Goal: Transaction & Acquisition: Purchase product/service

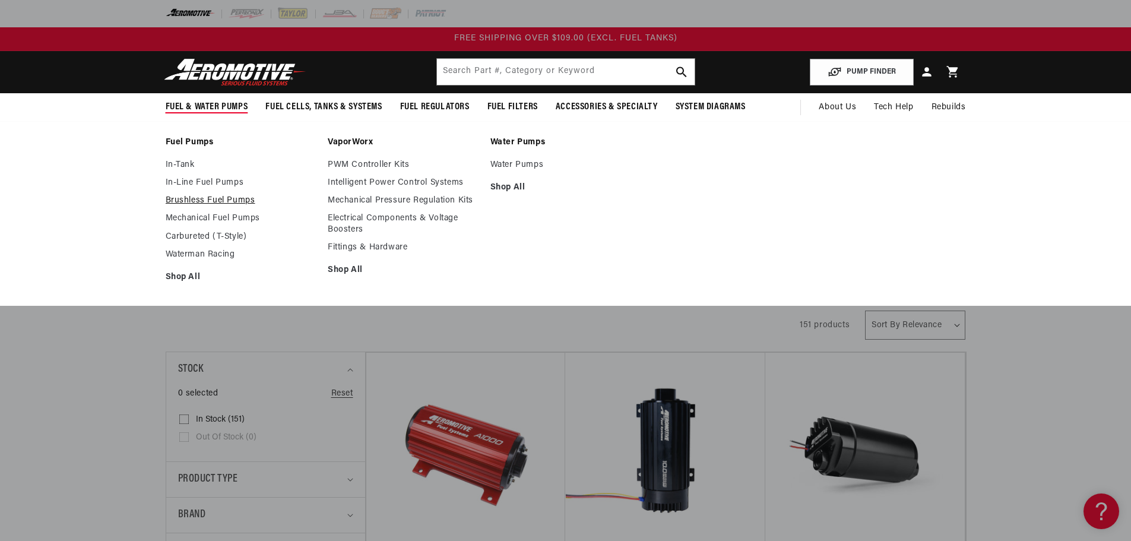
click at [225, 198] on link "Brushless Fuel Pumps" at bounding box center [241, 200] width 151 height 11
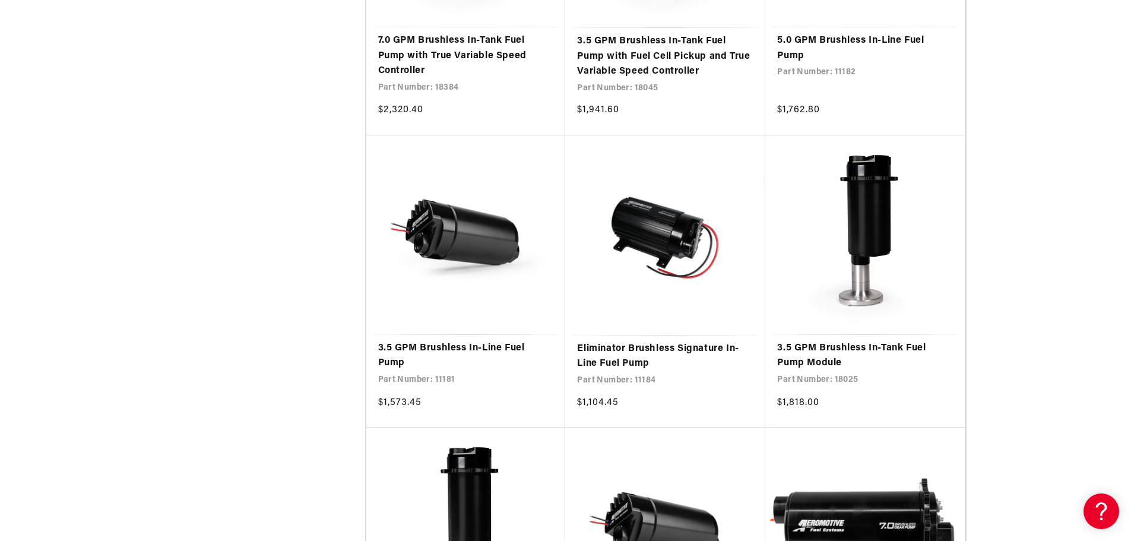
scroll to position [1485, 0]
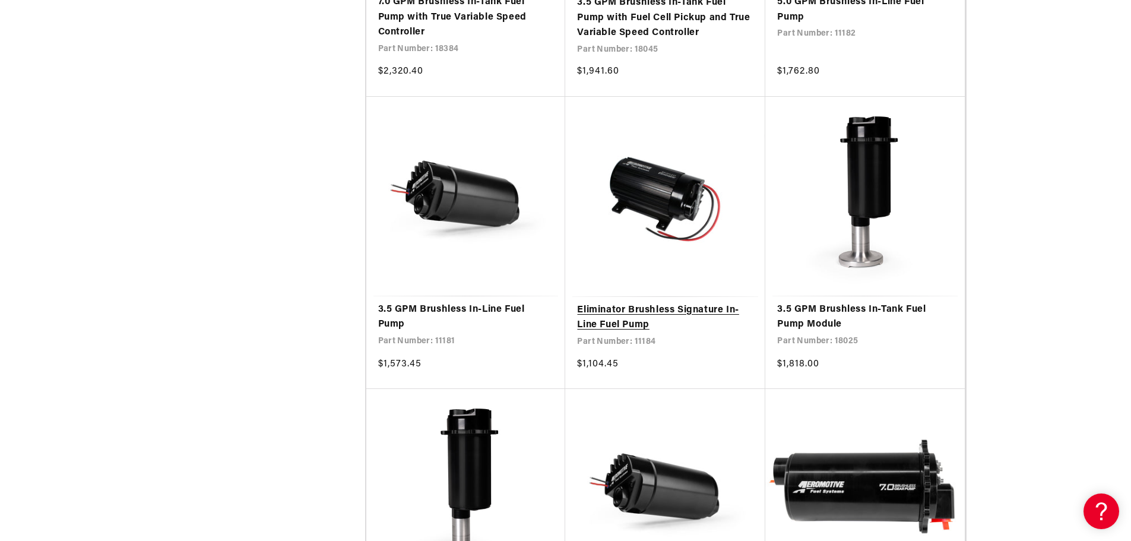
click at [639, 311] on link "Eliminator Brushless Signature In-Line Fuel Pump" at bounding box center [665, 318] width 176 height 30
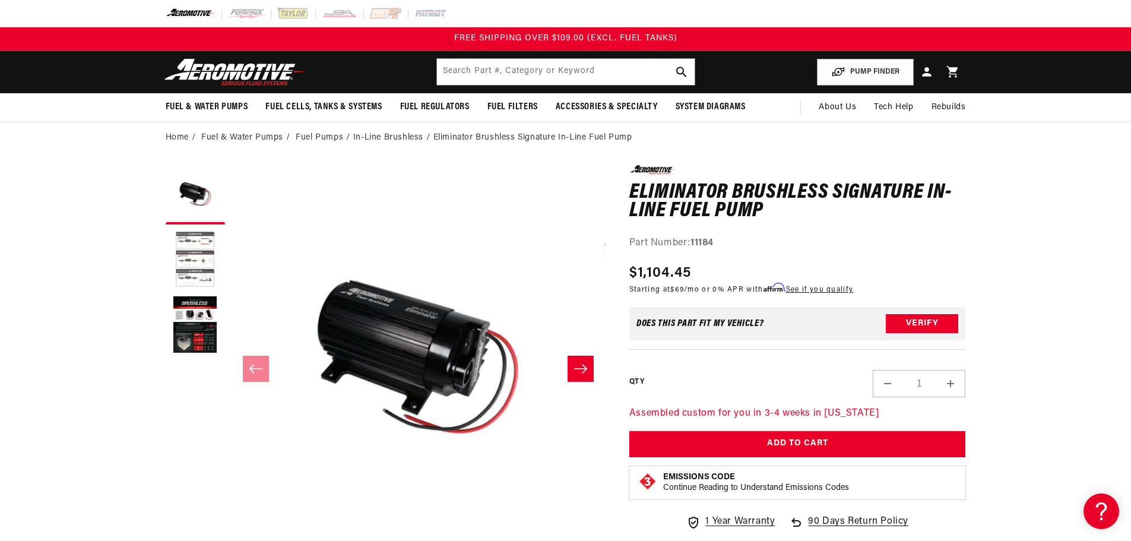
click at [197, 254] on button "Load image 2 in gallery view" at bounding box center [195, 259] width 59 height 59
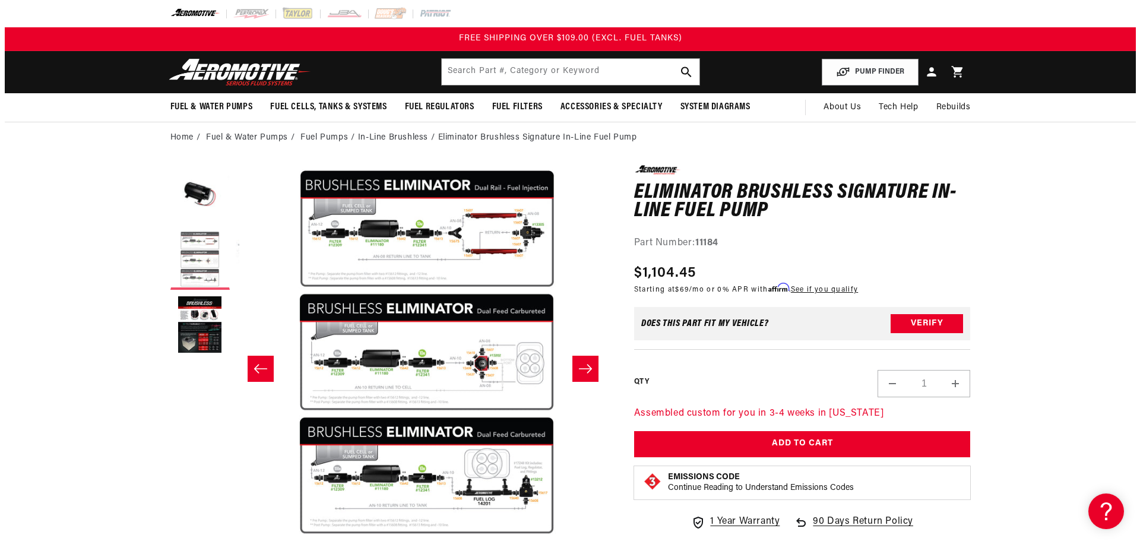
scroll to position [0, 375]
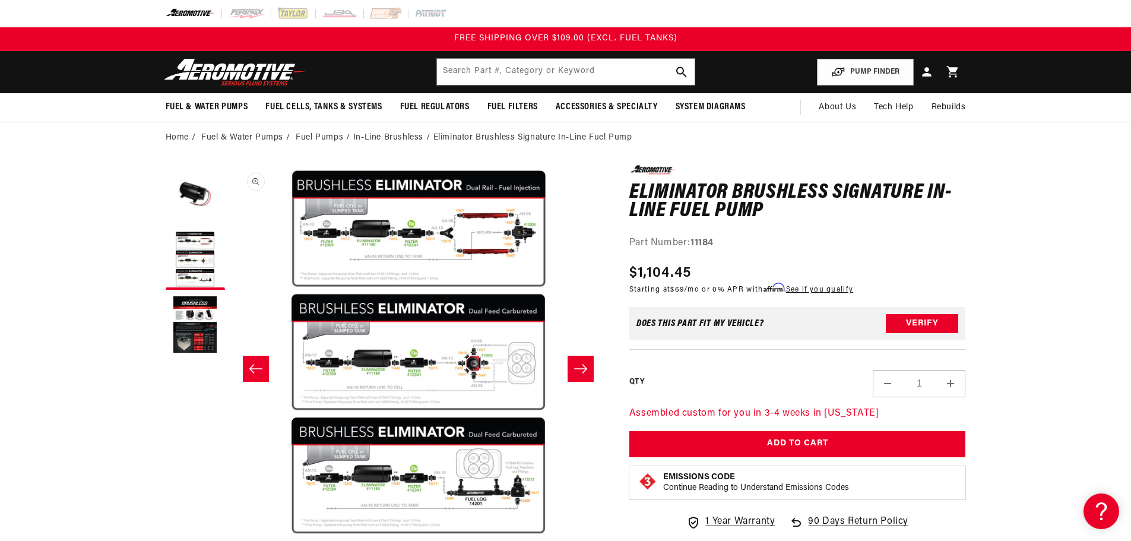
click at [231, 540] on button "Open media 2 in modal" at bounding box center [231, 540] width 0 height 0
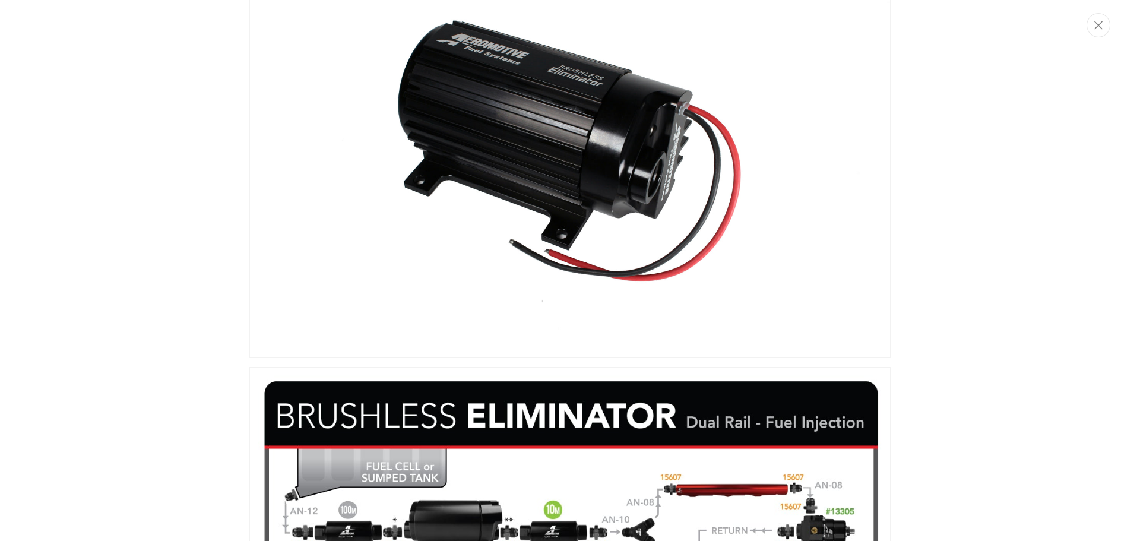
scroll to position [0, 0]
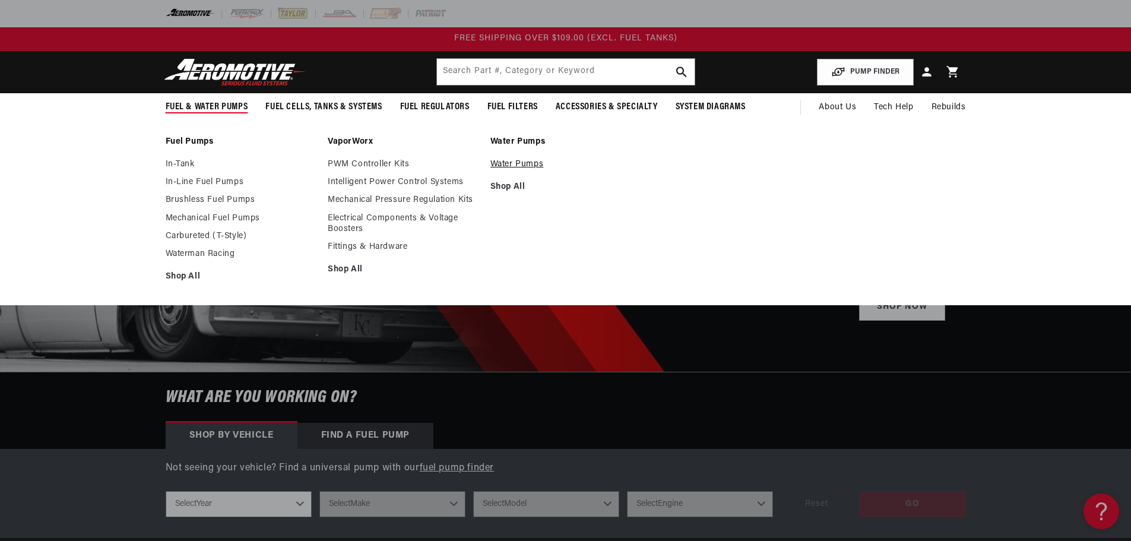
click at [520, 161] on link "Water Pumps" at bounding box center [566, 164] width 151 height 11
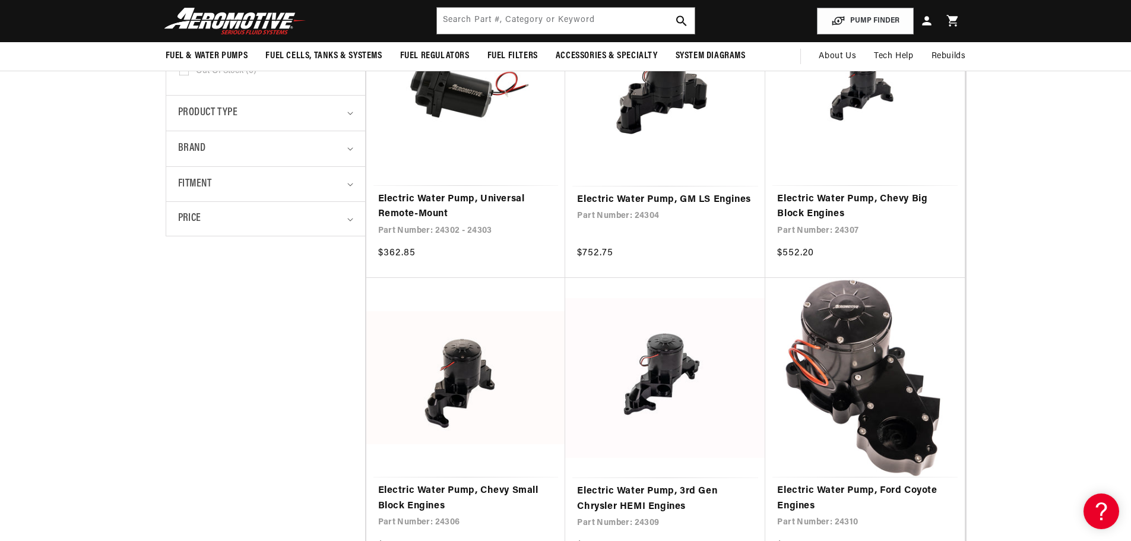
scroll to position [198, 0]
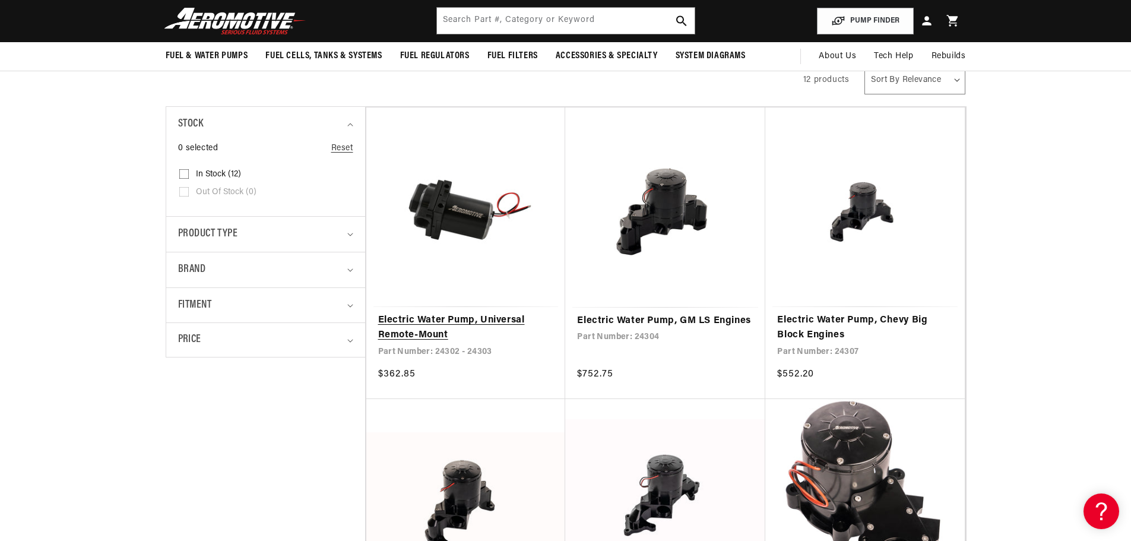
click at [448, 324] on link "Electric Water Pump, Universal Remote-Mount" at bounding box center [466, 328] width 176 height 30
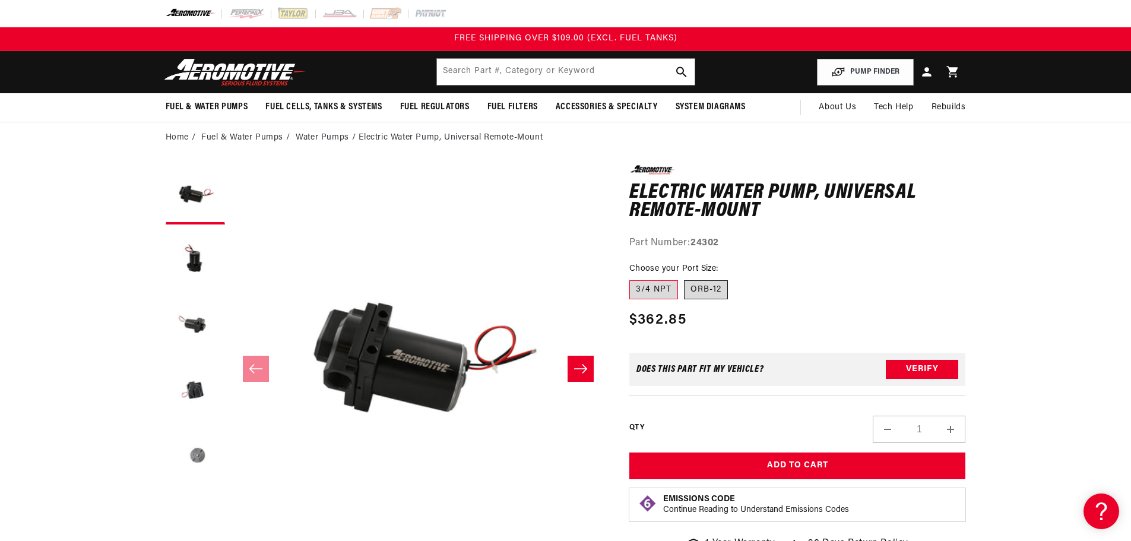
click at [708, 290] on label "ORB-12" at bounding box center [706, 289] width 44 height 19
click at [685, 279] on input "ORB-12" at bounding box center [684, 278] width 1 height 1
radio input "true"
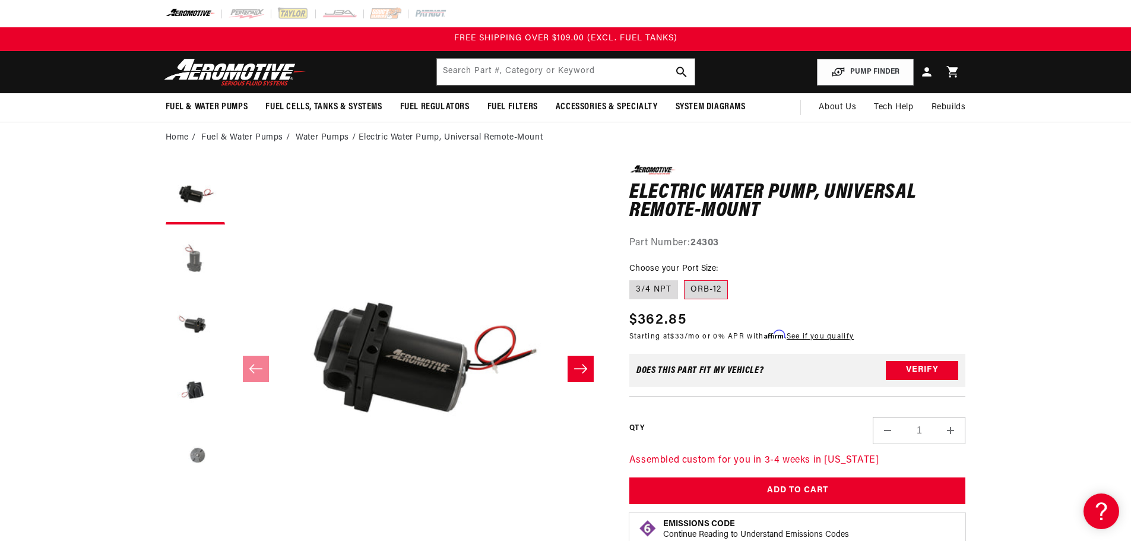
click at [198, 257] on button "Load image 2 in gallery view" at bounding box center [195, 259] width 59 height 59
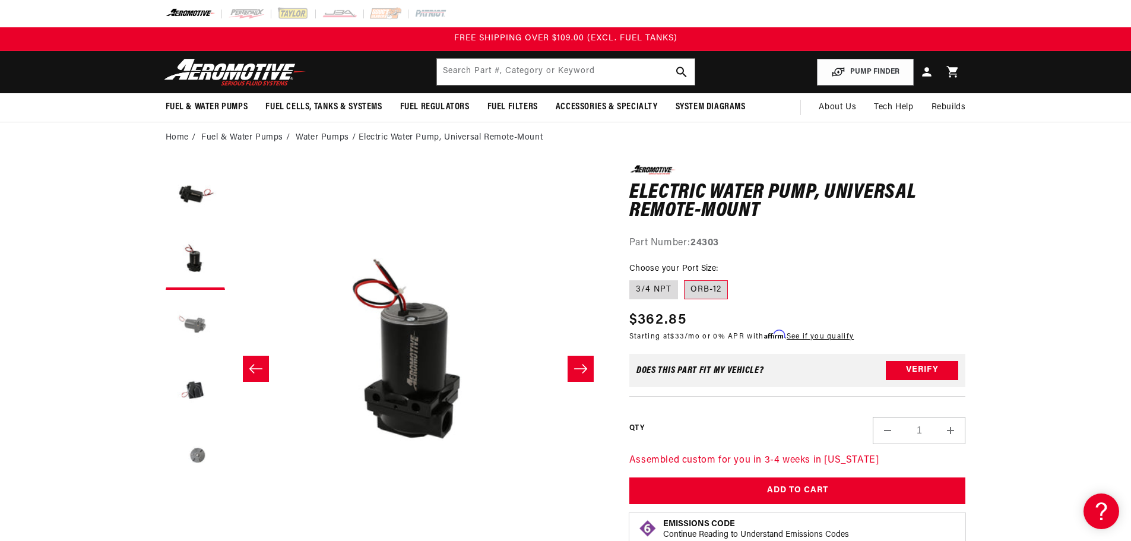
click at [189, 317] on button "Load image 3 in gallery view" at bounding box center [195, 325] width 59 height 59
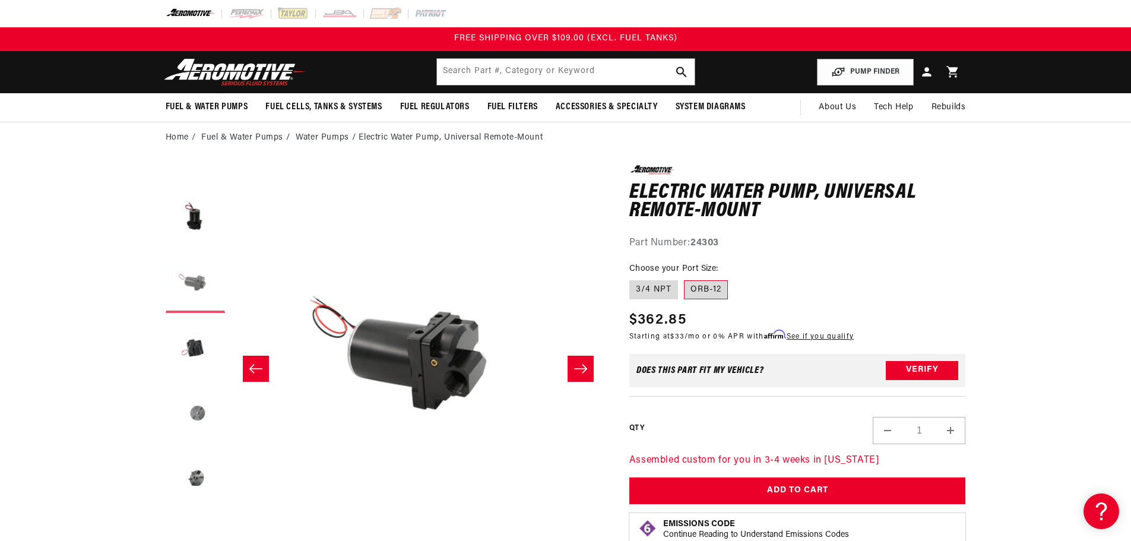
scroll to position [65, 0]
click at [197, 324] on button "Load image 4 in gallery view" at bounding box center [195, 325] width 59 height 59
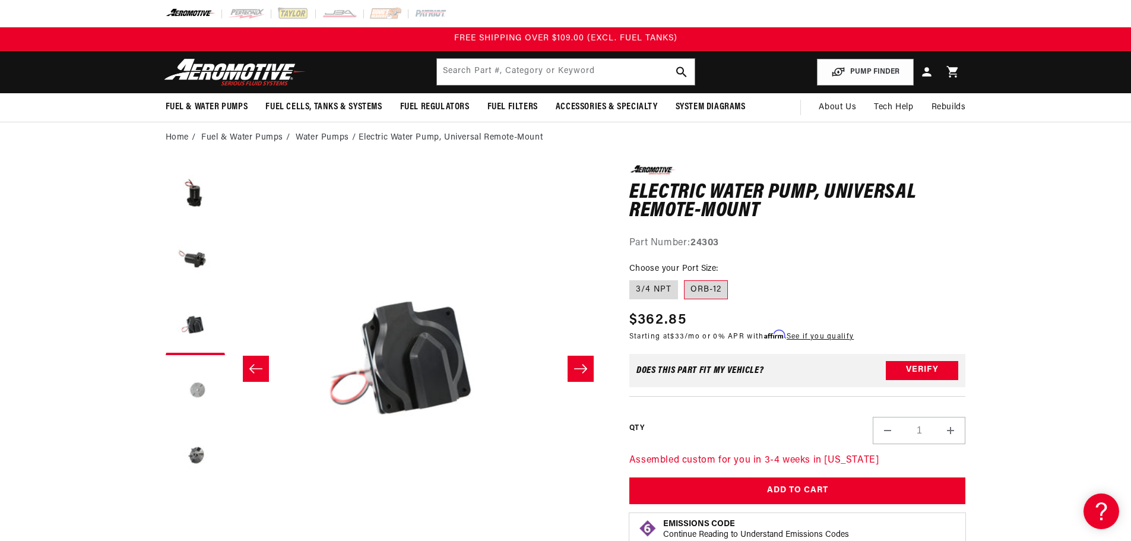
click at [195, 368] on button "Load image 5 in gallery view" at bounding box center [195, 390] width 59 height 59
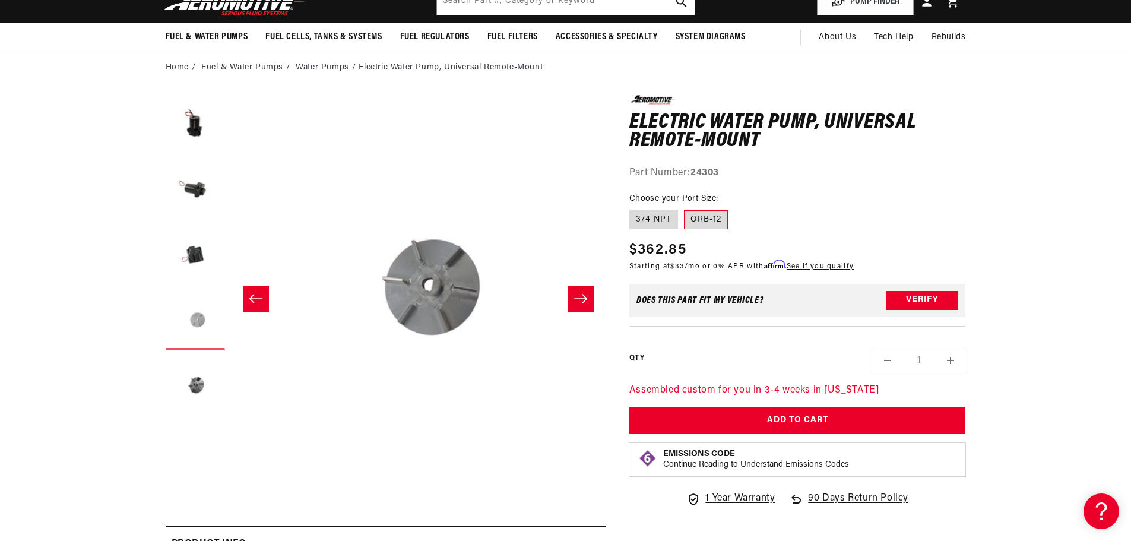
scroll to position [99, 0]
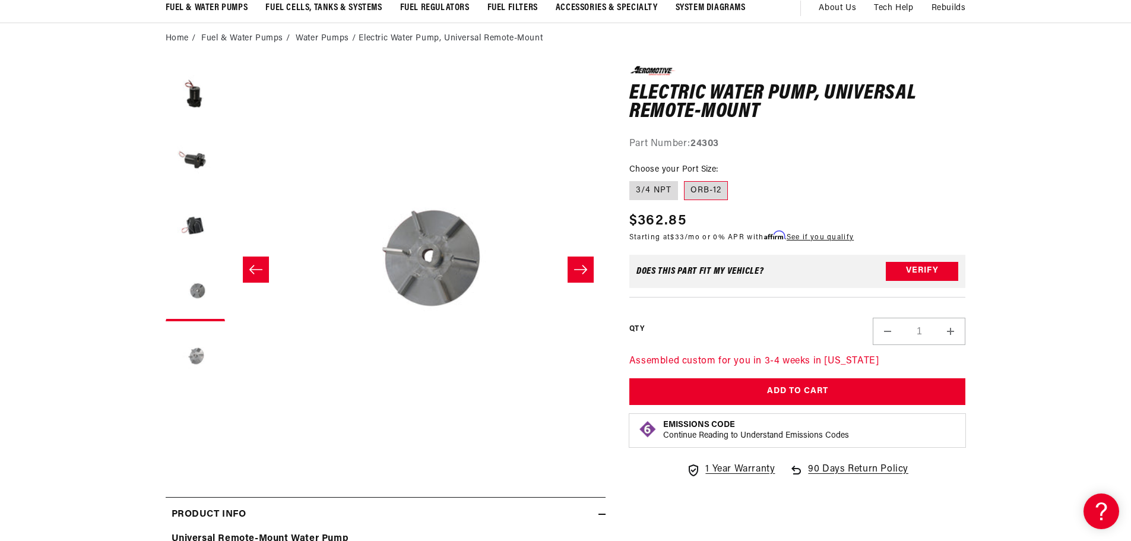
click at [207, 369] on button "Load image 6 in gallery view" at bounding box center [195, 356] width 59 height 59
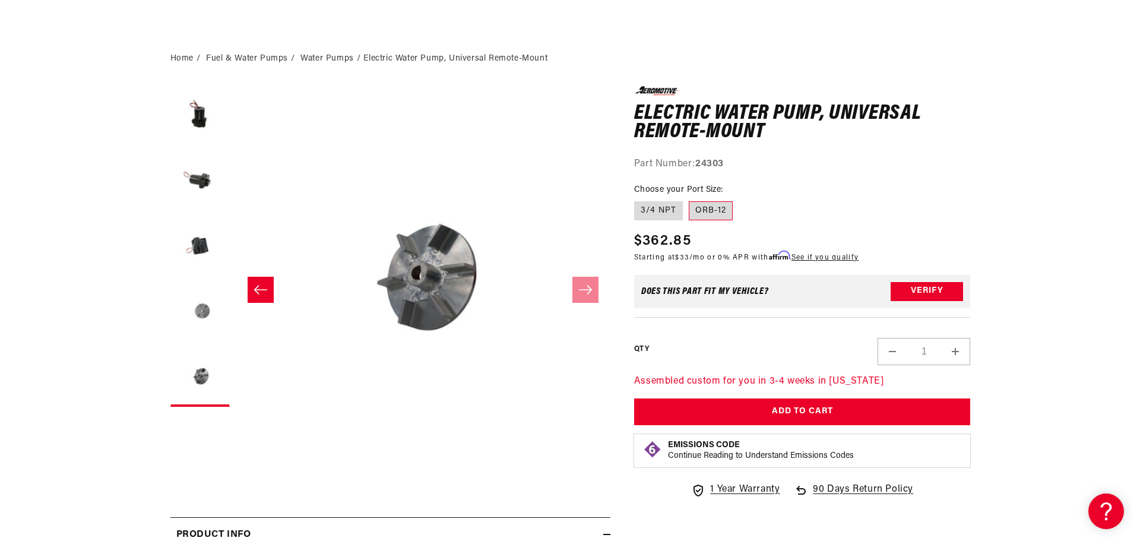
scroll to position [0, 0]
